Goal: Transaction & Acquisition: Purchase product/service

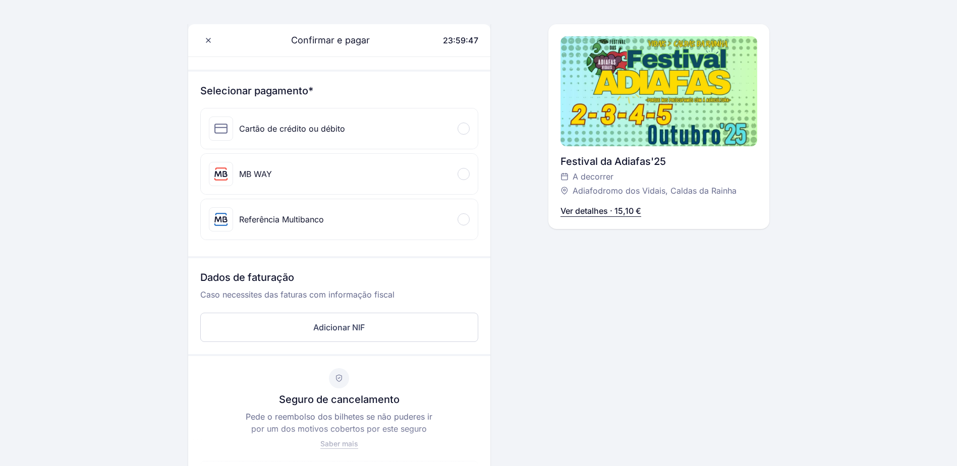
scroll to position [101, 0]
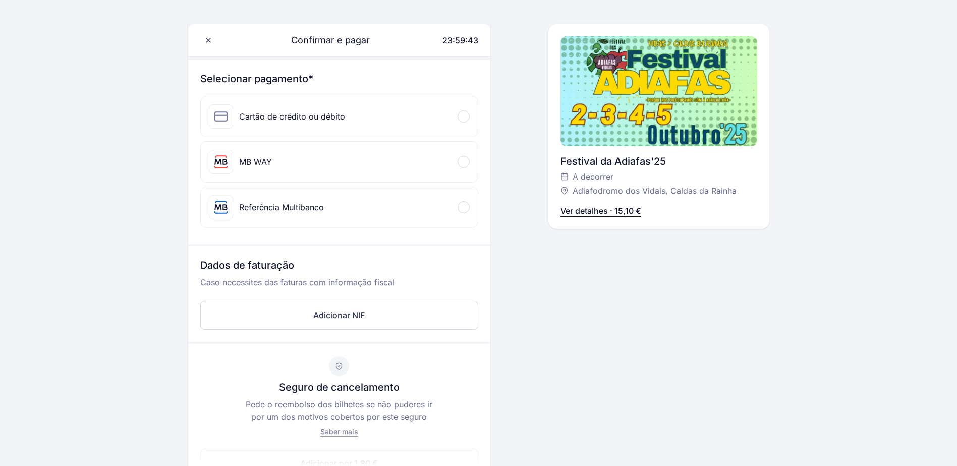
click at [464, 163] on span at bounding box center [463, 161] width 3 height 3
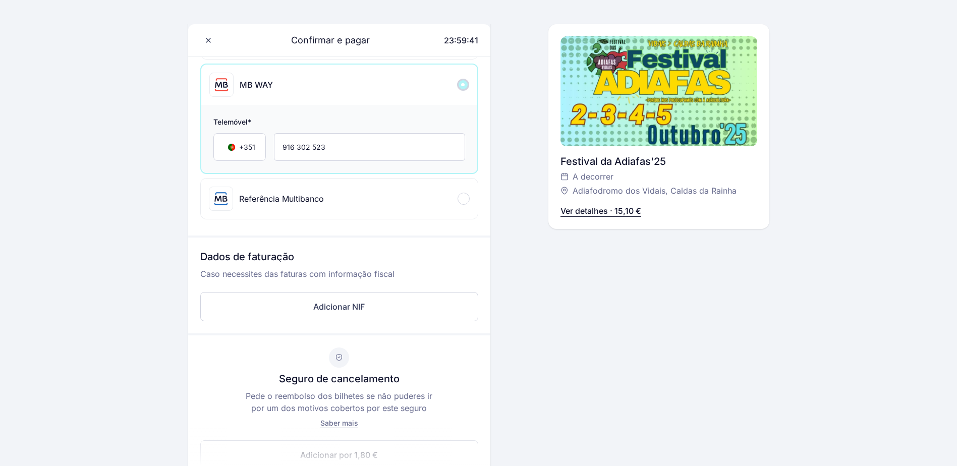
scroll to position [202, 0]
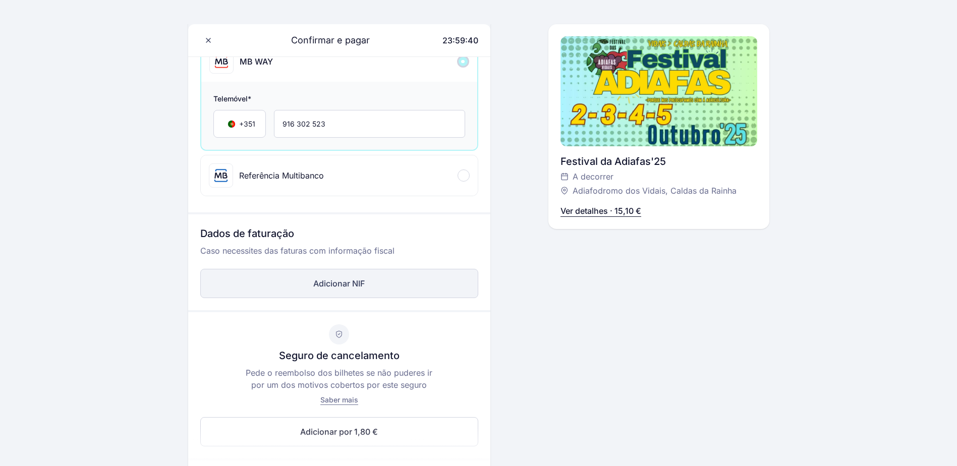
click at [335, 289] on button "Adicionar NIF" at bounding box center [339, 283] width 278 height 29
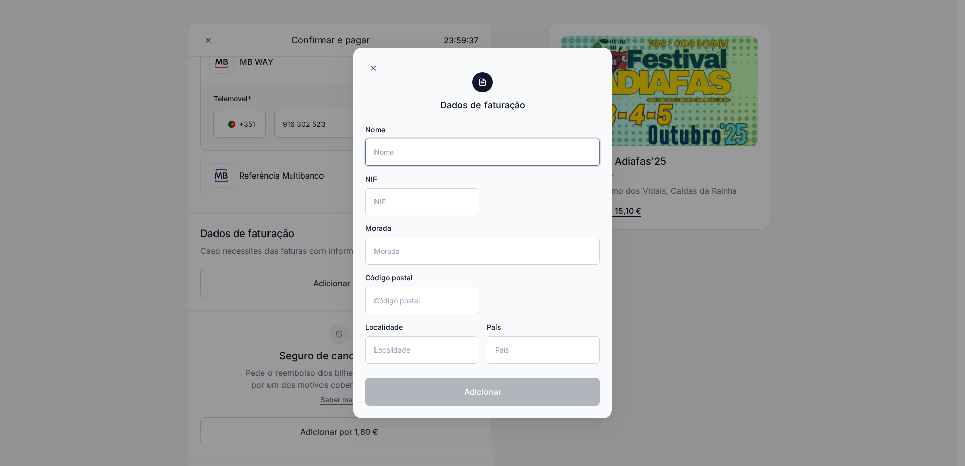
click at [437, 160] on input "Nome" at bounding box center [482, 152] width 234 height 27
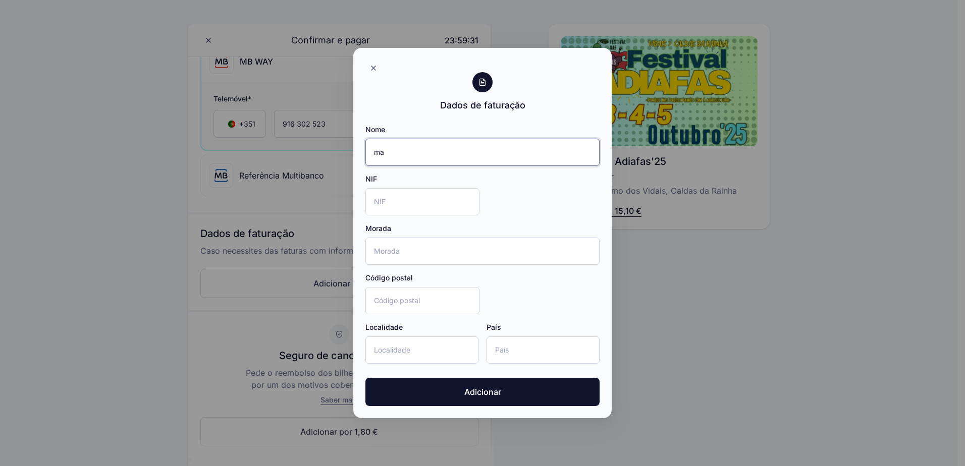
type input "m"
type input "MÁRIO SANTOS"
click at [391, 209] on input "NIF" at bounding box center [422, 201] width 114 height 27
type input "221408843"
click at [391, 249] on input "Morada" at bounding box center [482, 251] width 234 height 27
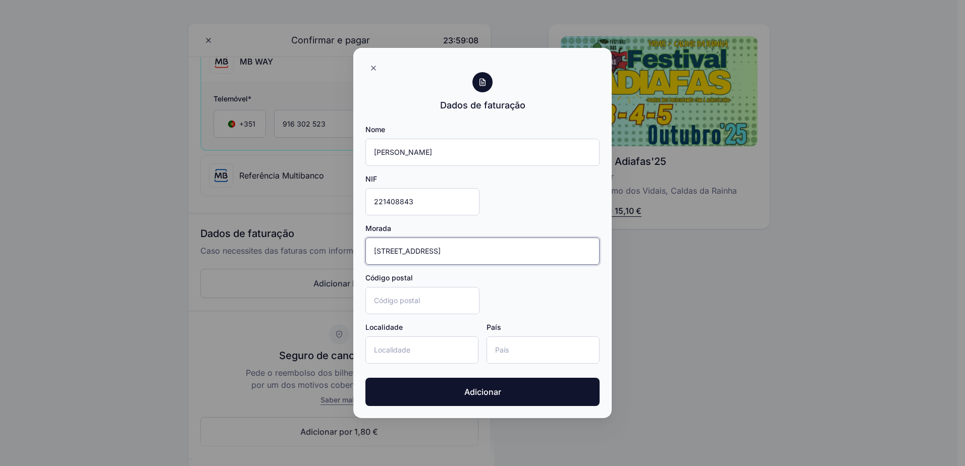
type input "RUA DO LAMEIRÃO N4"
click at [454, 298] on input "Código postal" at bounding box center [422, 300] width 114 height 27
type input "2500368"
click at [435, 354] on input "Localidade" at bounding box center [421, 350] width 113 height 27
type input "MOITA"
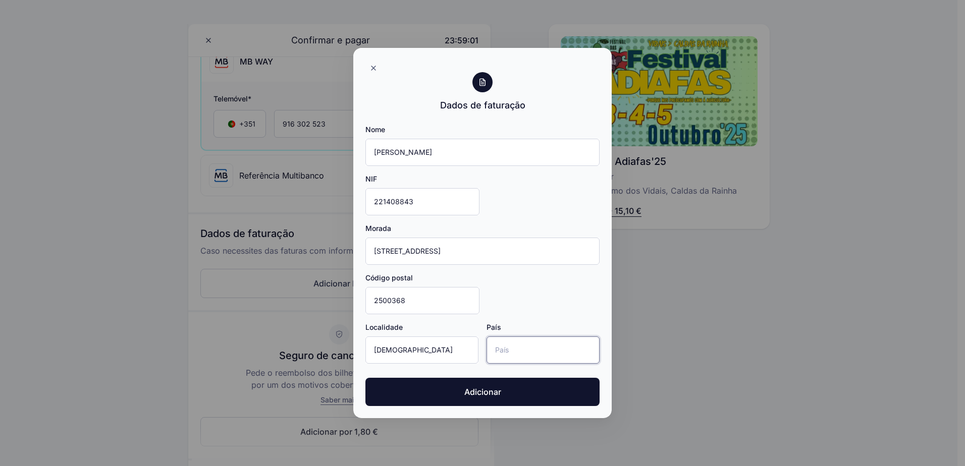
click at [568, 349] on input "País" at bounding box center [543, 350] width 113 height 27
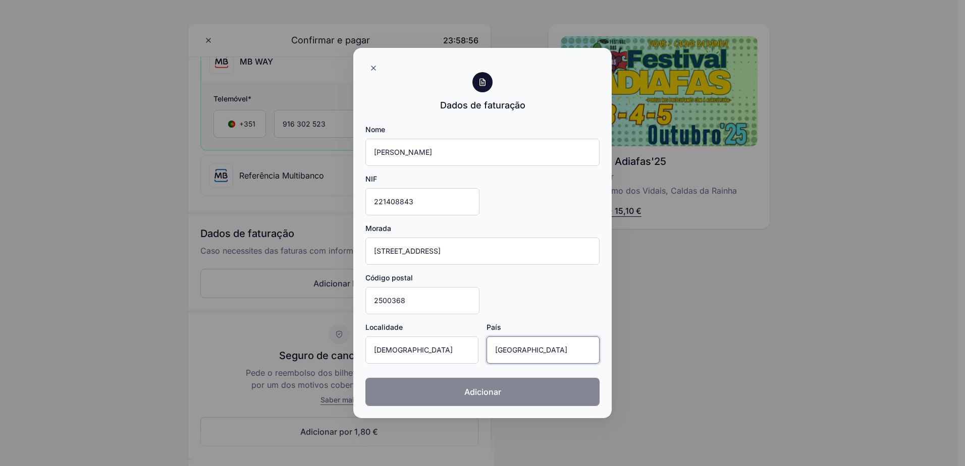
type input "PORTUGAL"
click at [496, 395] on span "Adicionar" at bounding box center [482, 392] width 37 height 12
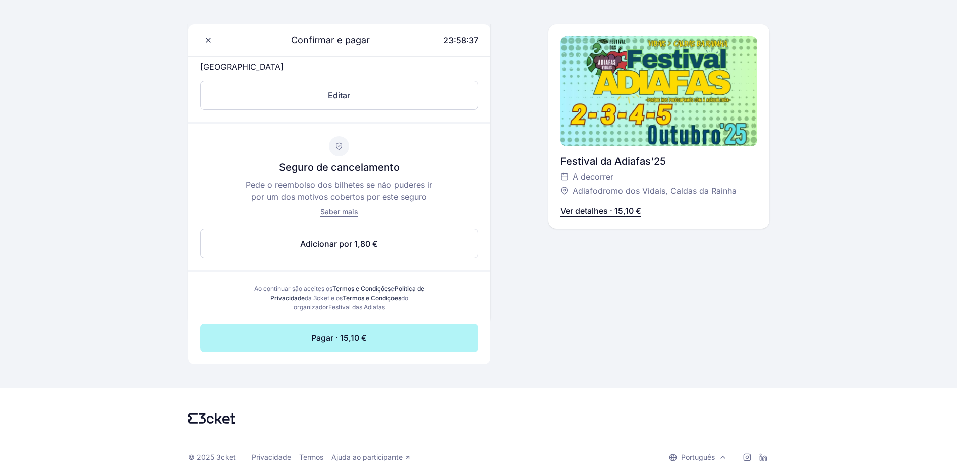
scroll to position [490, 0]
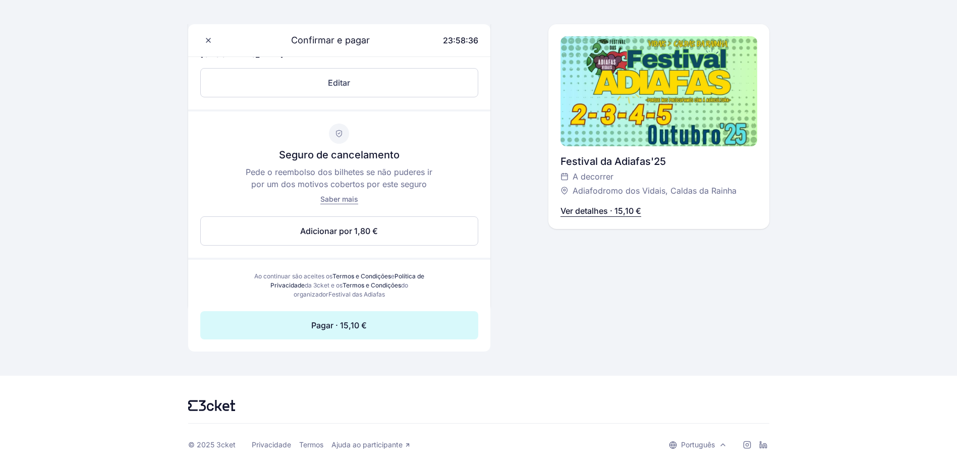
click at [350, 325] on span "Pagar · 15,10 €" at bounding box center [339, 325] width 56 height 12
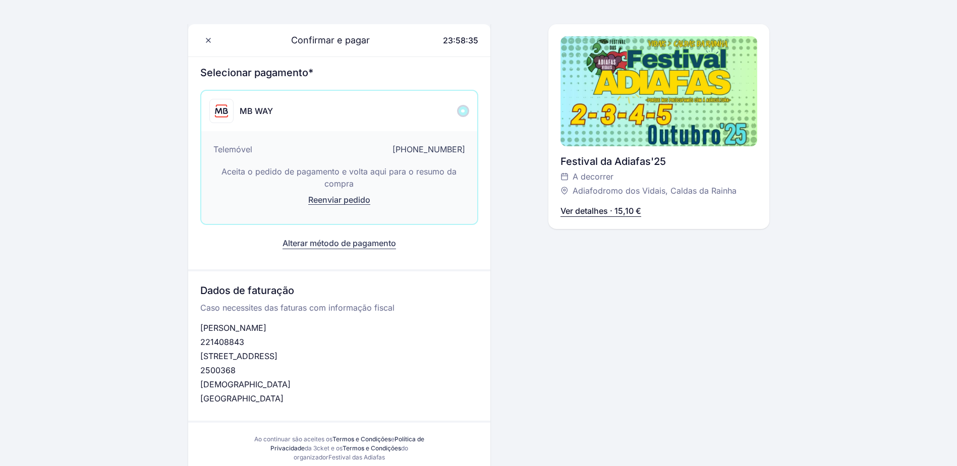
scroll to position [104, 0]
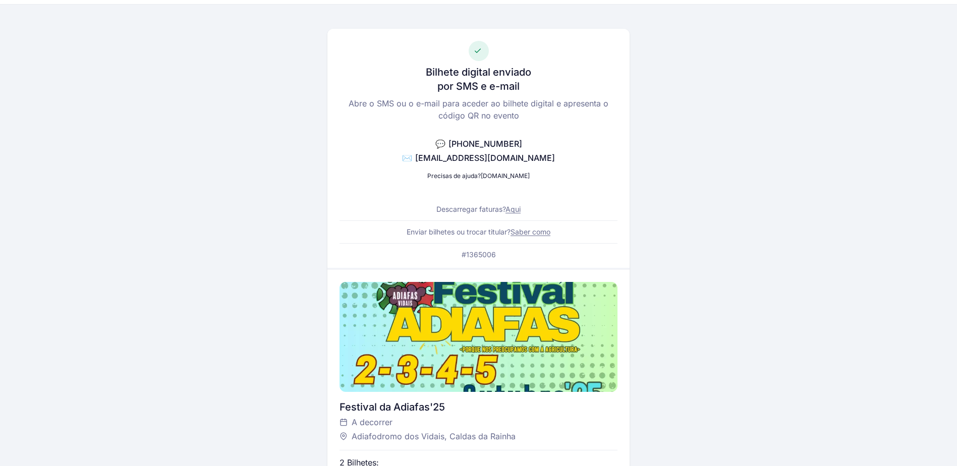
scroll to position [50, 0]
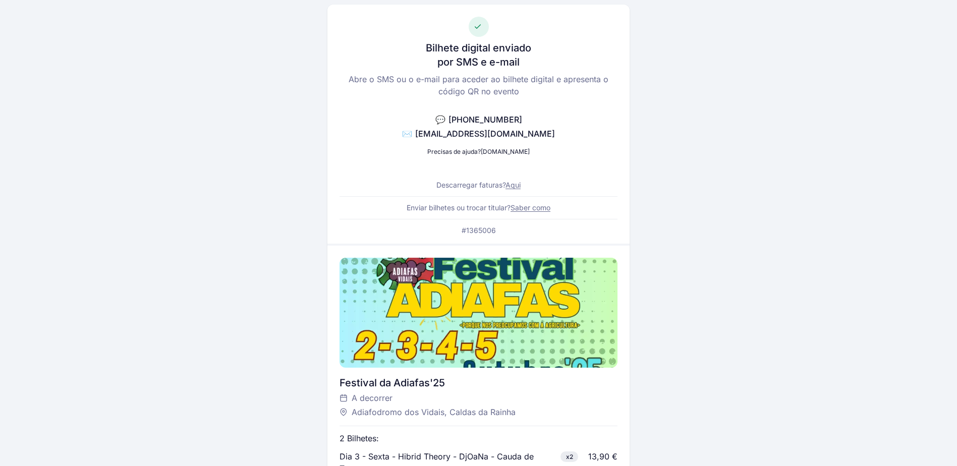
click at [519, 188] on link "Aqui" at bounding box center [513, 185] width 15 height 9
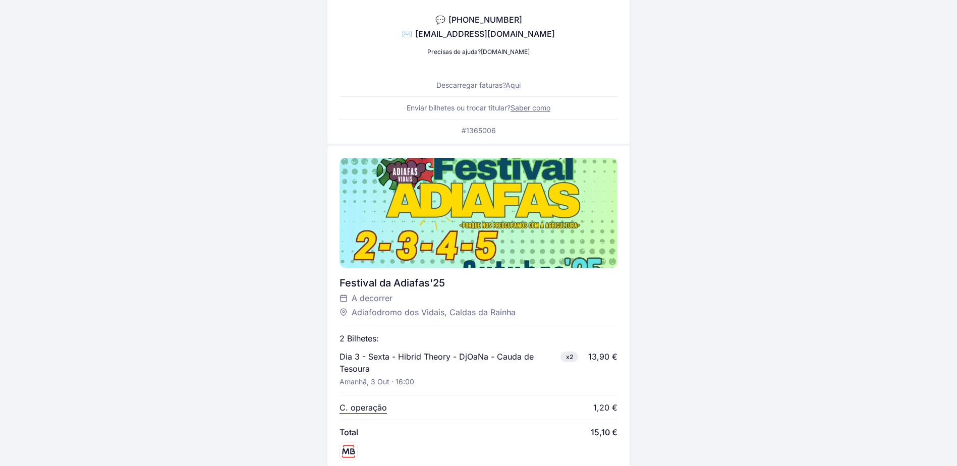
scroll to position [0, 0]
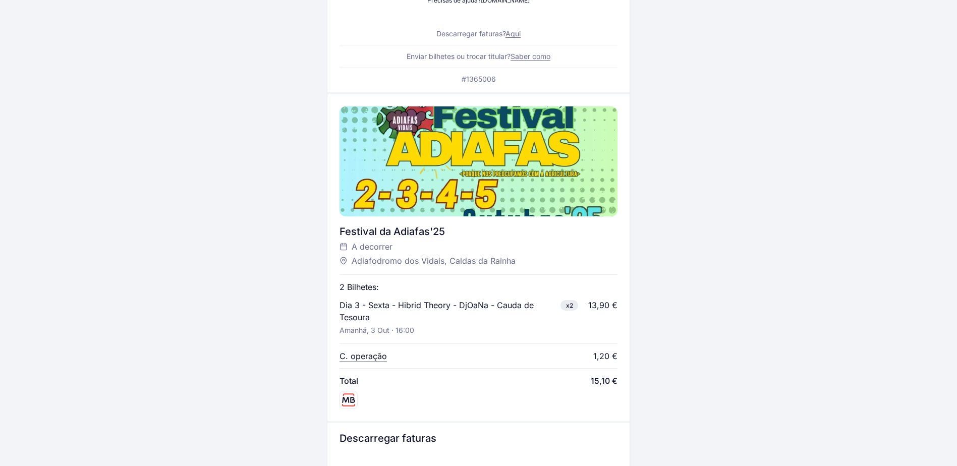
scroll to position [252, 0]
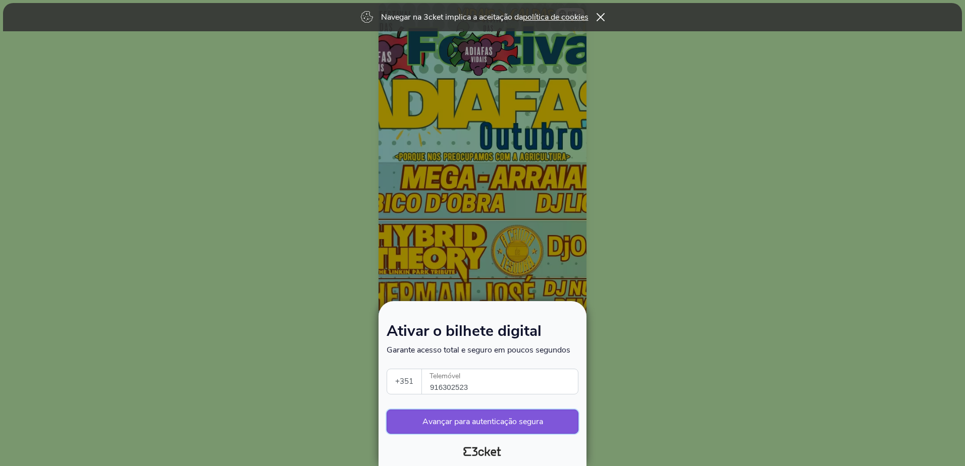
click at [494, 429] on button "Avançar para autenticação segura" at bounding box center [483, 422] width 192 height 24
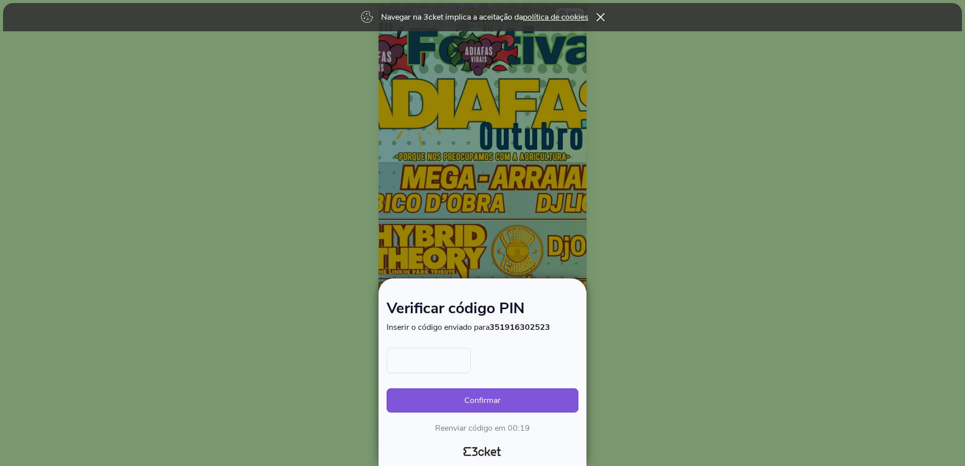
click at [419, 358] on input "text" at bounding box center [429, 360] width 84 height 25
type input "8526"
click at [464, 414] on div "8526 Confirmar Reenviar código em 00:15" at bounding box center [483, 391] width 192 height 86
click at [467, 408] on button "Confirmar" at bounding box center [483, 401] width 192 height 24
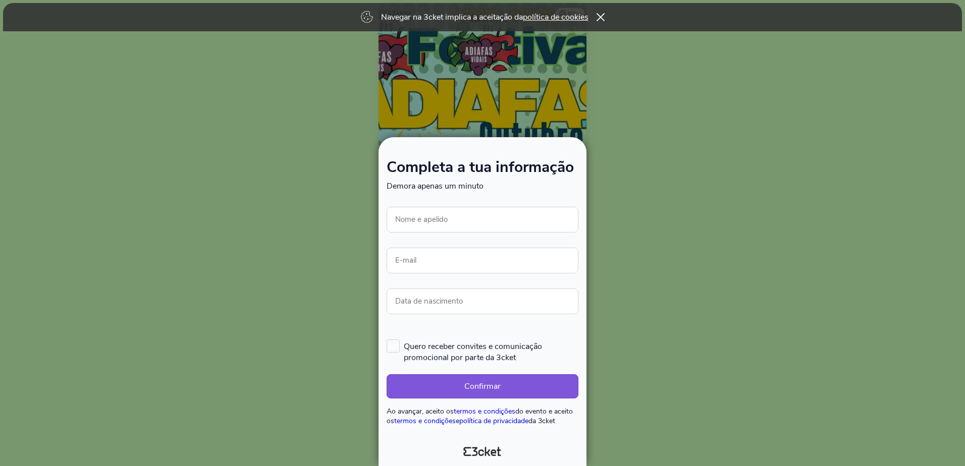
click at [629, 105] on div at bounding box center [482, 233] width 965 height 466
click at [604, 14] on icon at bounding box center [600, 17] width 9 height 8
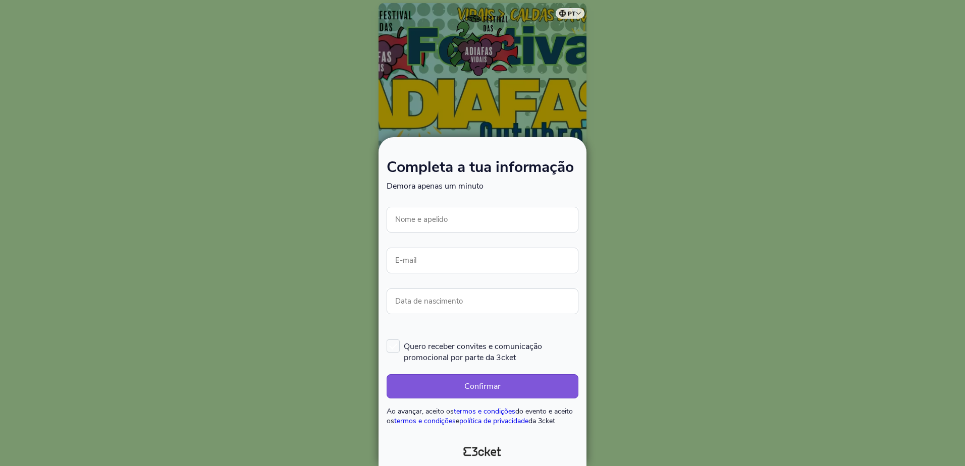
click at [620, 142] on div at bounding box center [482, 233] width 965 height 466
